Goal: Task Accomplishment & Management: Manage account settings

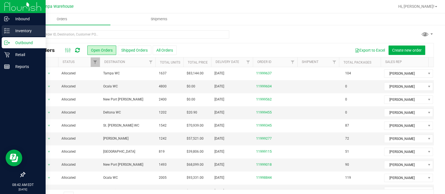
click at [17, 27] on div "Inventory" at bounding box center [24, 30] width 44 height 11
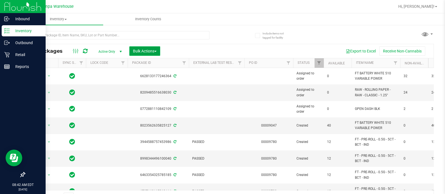
click at [154, 50] on span "Bulk Actions" at bounding box center [145, 51] width 24 height 4
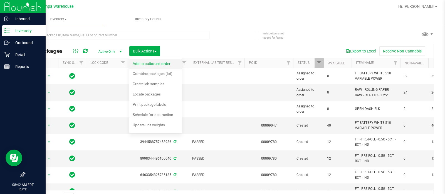
click at [161, 61] on div "Add to outbound order" at bounding box center [155, 64] width 45 height 9
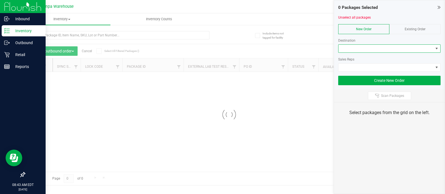
click at [342, 48] on span at bounding box center [386, 49] width 95 height 8
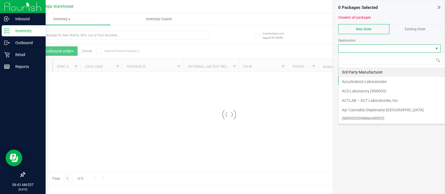
scroll to position [8, 102]
type input "BRA"
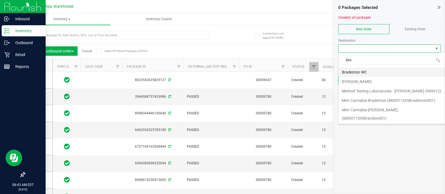
click at [363, 72] on li "Bradenton WC" at bounding box center [392, 72] width 106 height 9
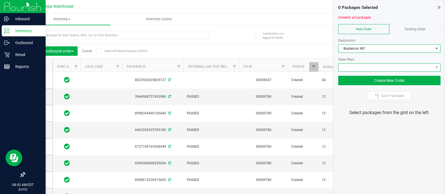
click at [356, 65] on span at bounding box center [386, 68] width 95 height 8
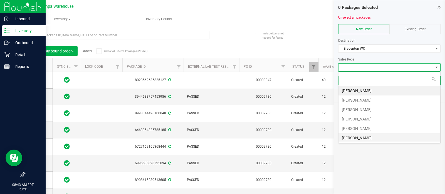
click at [357, 134] on li "[PERSON_NAME]" at bounding box center [390, 138] width 102 height 9
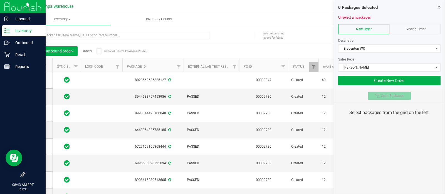
click at [384, 98] on button "Scan Packages" at bounding box center [389, 96] width 43 height 8
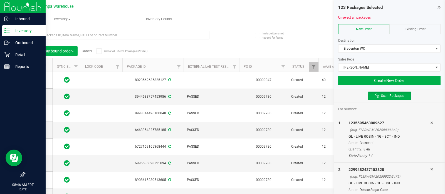
click at [353, 17] on link "Unselect all packages" at bounding box center [354, 18] width 33 height 4
click at [395, 83] on button "Create New Order" at bounding box center [389, 80] width 102 height 9
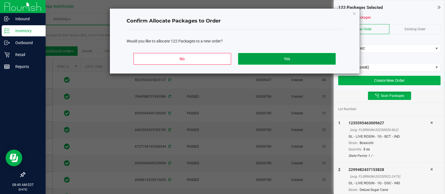
click at [317, 56] on button "Yes" at bounding box center [286, 59] width 97 height 12
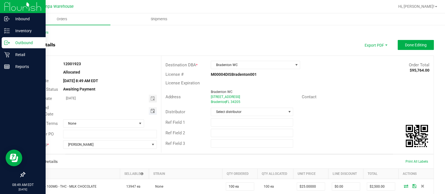
click at [151, 110] on span "Toggle calendar" at bounding box center [153, 111] width 4 height 4
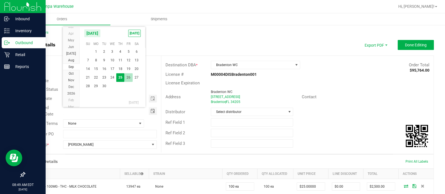
click at [127, 77] on span "26" at bounding box center [128, 77] width 8 height 9
type input "[DATE]"
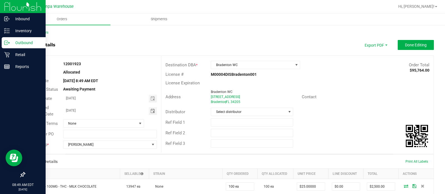
click at [222, 128] on div "Ref Field 2" at bounding box center [297, 133] width 272 height 11
click at [219, 123] on input "text" at bounding box center [252, 123] width 82 height 8
type input "[PERSON_NAME] [PERSON_NAME]"
click at [221, 131] on input "text" at bounding box center [252, 133] width 82 height 8
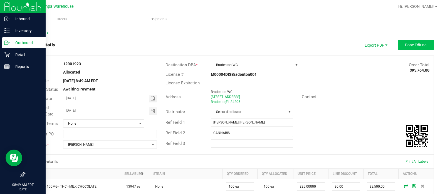
type input "CANNABIS"
drag, startPoint x: 397, startPoint y: 46, endPoint x: 369, endPoint y: 85, distance: 47.8
click at [369, 85] on outbound-order-header "Order details Export PDF Done Editing Order # 12001923 Status Allocated Order D…" at bounding box center [229, 97] width 410 height 114
click at [398, 48] on button "Done Editing" at bounding box center [416, 45] width 36 height 10
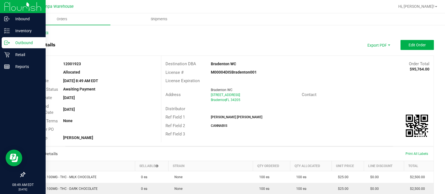
click at [39, 34] on link "Back to Orders" at bounding box center [36, 33] width 24 height 4
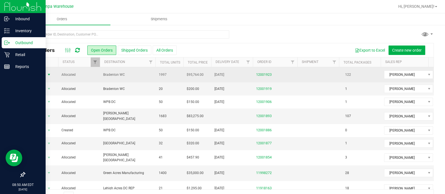
click at [39, 74] on span "Action" at bounding box center [37, 75] width 15 height 8
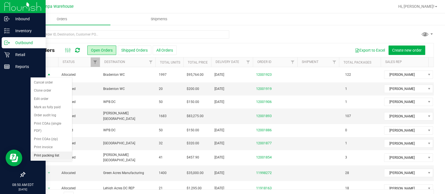
click at [43, 152] on li "Print packing list" at bounding box center [51, 156] width 41 height 8
